Goal: Information Seeking & Learning: Learn about a topic

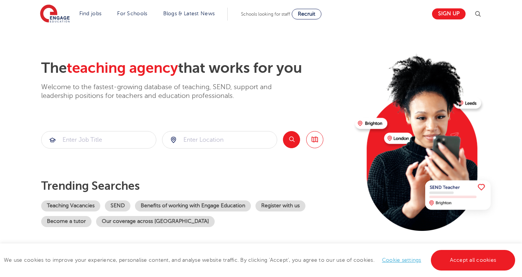
scroll to position [39, 0]
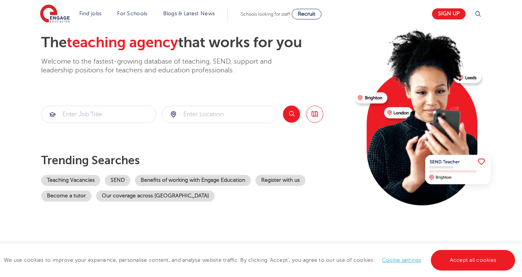
click at [63, 186] on div "Teaching Vacancies SEND Benefits of working with Engage Education Register with…" at bounding box center [195, 188] width 308 height 27
click at [67, 181] on link "Teaching Vacancies" at bounding box center [70, 180] width 59 height 11
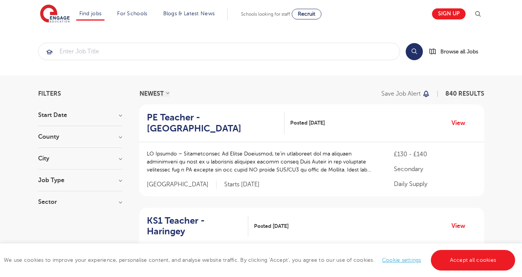
click at [48, 162] on h3 "City" at bounding box center [80, 159] width 84 height 6
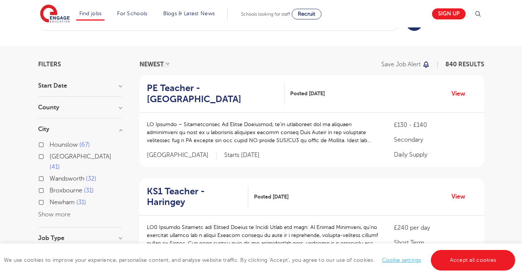
scroll to position [31, 0]
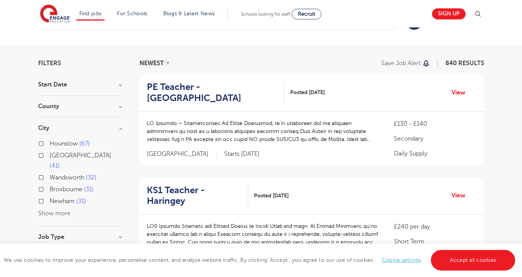
click at [53, 210] on button "Show more" at bounding box center [54, 213] width 32 height 7
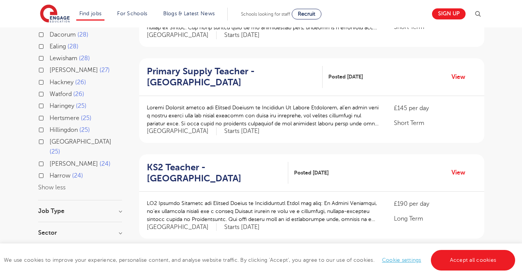
scroll to position [247, 0]
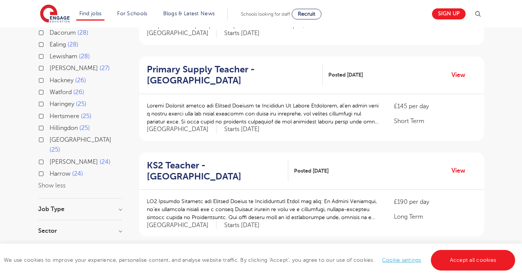
click at [53, 206] on h3 "Job Type" at bounding box center [80, 209] width 84 height 6
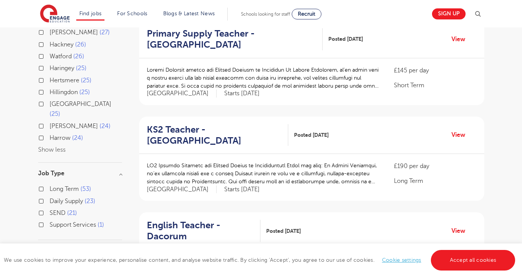
scroll to position [290, 0]
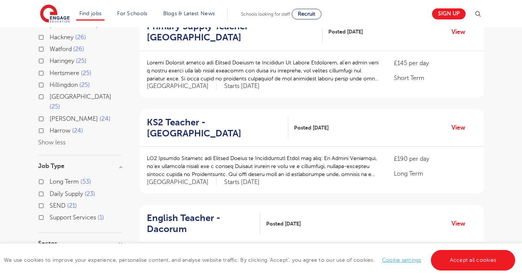
click at [73, 179] on span "Long Term" at bounding box center [64, 182] width 29 height 7
click at [55, 179] on input "Long Term 53" at bounding box center [52, 181] width 5 height 5
checkbox input "true"
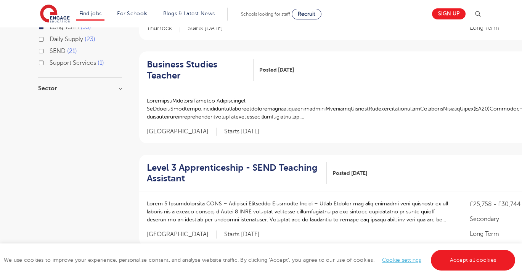
scroll to position [365, 0]
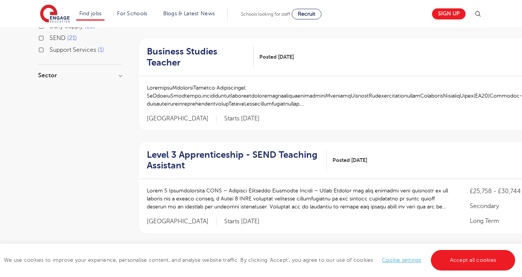
scroll to position [290, 0]
